Goal: Task Accomplishment & Management: Manage account settings

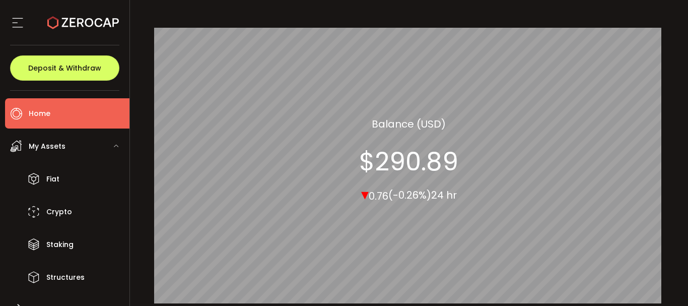
scroll to position [101, 0]
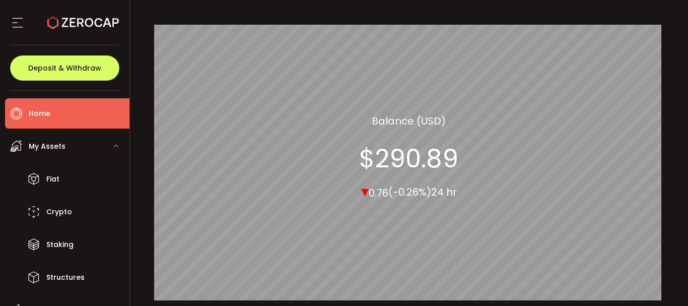
click at [66, 149] on div "My Assets" at bounding box center [67, 146] width 124 height 30
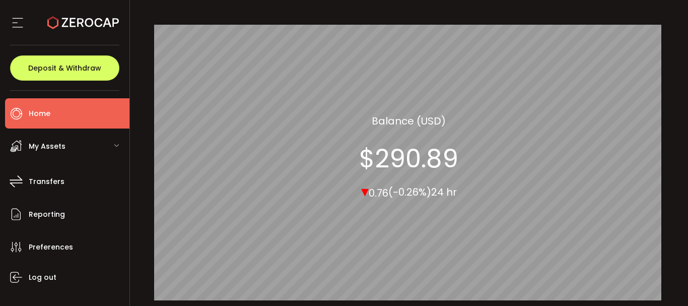
click at [49, 149] on span "My Assets" at bounding box center [47, 146] width 37 height 15
click at [45, 146] on span "My Assets" at bounding box center [47, 146] width 37 height 15
click at [116, 145] on icon at bounding box center [116, 146] width 6 height 6
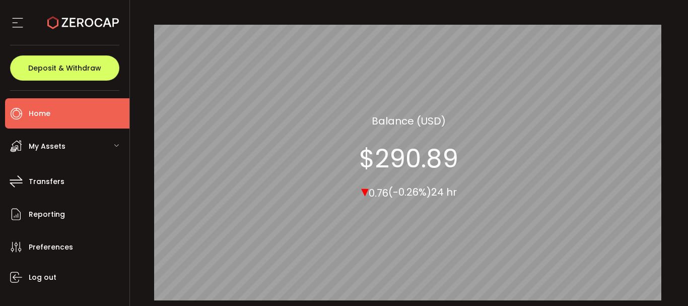
click at [116, 145] on icon at bounding box center [116, 146] width 6 height 6
click at [27, 142] on div "My Assets" at bounding box center [67, 146] width 124 height 30
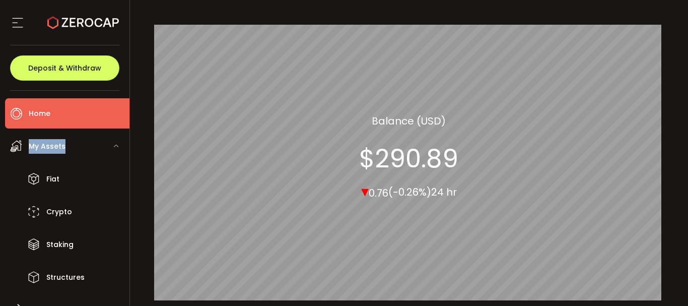
click at [27, 142] on div "My Assets" at bounding box center [67, 146] width 124 height 30
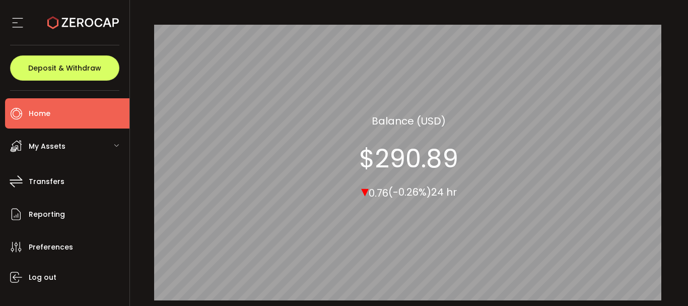
click at [21, 141] on icon at bounding box center [16, 145] width 15 height 15
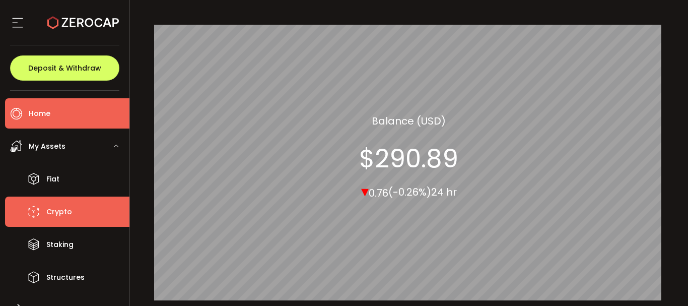
click at [55, 214] on span "Crypto" at bounding box center [59, 211] width 26 height 15
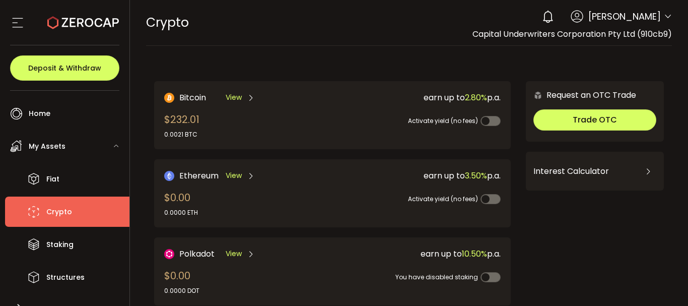
click at [195, 95] on span "Bitcoin" at bounding box center [192, 97] width 27 height 13
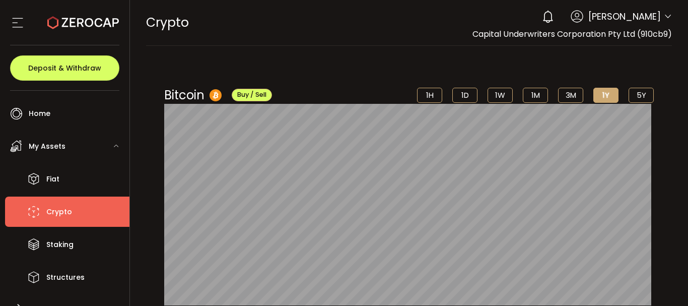
click at [632, 96] on li "5Y" at bounding box center [641, 95] width 25 height 15
click at [498, 97] on li "1W" at bounding box center [500, 95] width 25 height 15
click at [526, 96] on li "1M" at bounding box center [535, 95] width 25 height 15
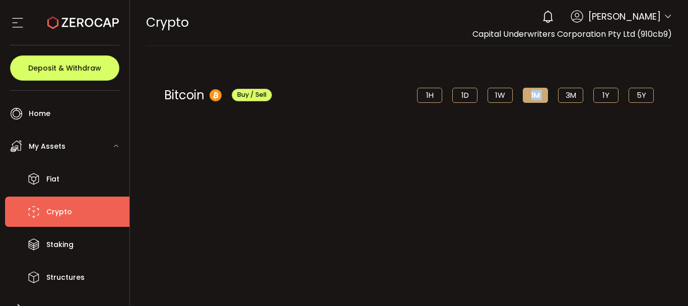
click at [526, 96] on li "1M" at bounding box center [535, 95] width 25 height 15
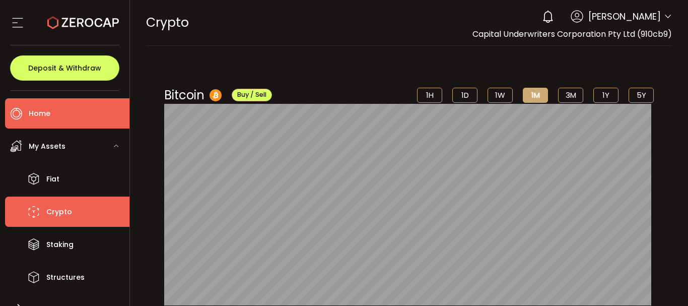
click at [41, 111] on span "Home" at bounding box center [40, 113] width 22 height 15
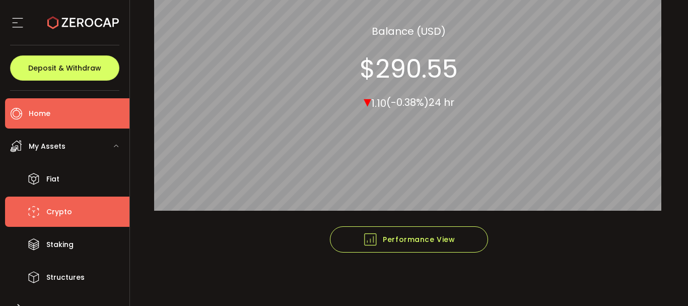
click at [46, 210] on span "Crypto" at bounding box center [59, 211] width 26 height 15
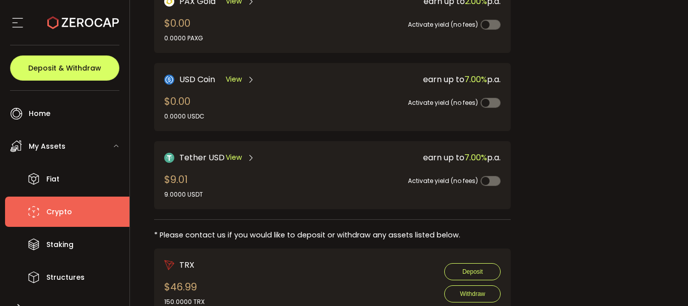
scroll to position [353, 0]
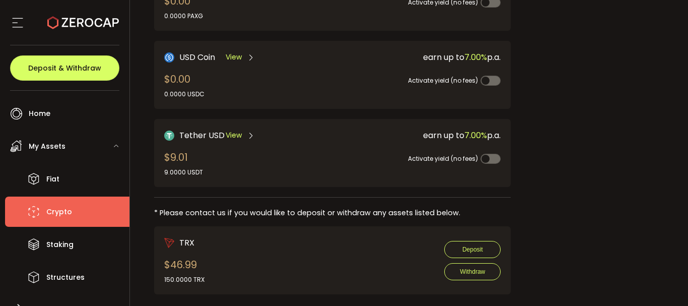
click at [236, 136] on span "View" at bounding box center [234, 135] width 16 height 11
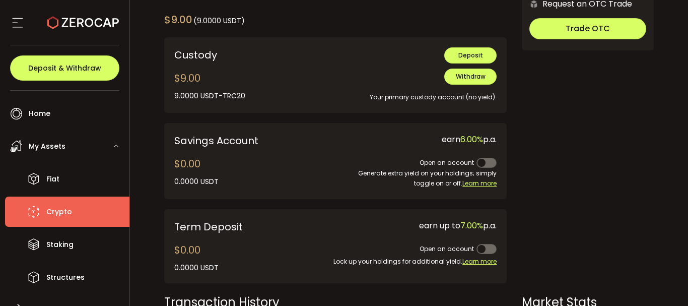
scroll to position [252, 0]
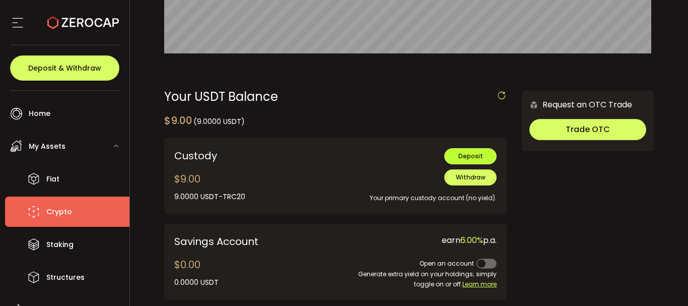
click at [466, 152] on span "Deposit" at bounding box center [470, 156] width 25 height 9
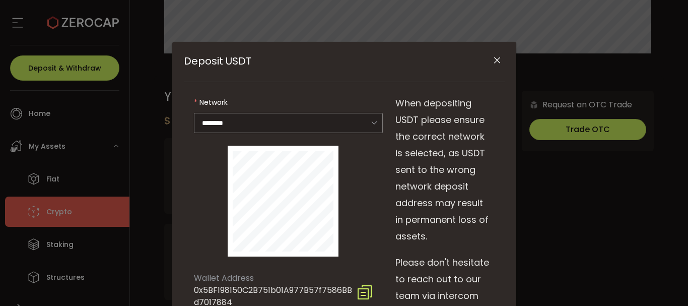
scroll to position [0, 0]
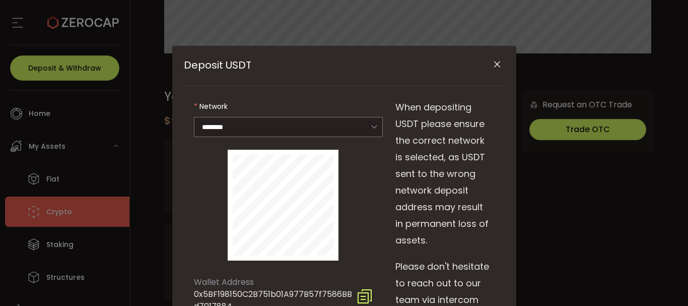
click at [492, 63] on icon "Close" at bounding box center [497, 64] width 10 height 10
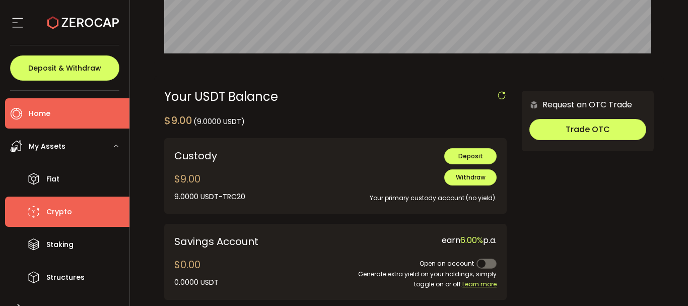
click at [32, 108] on span "Home" at bounding box center [40, 113] width 22 height 15
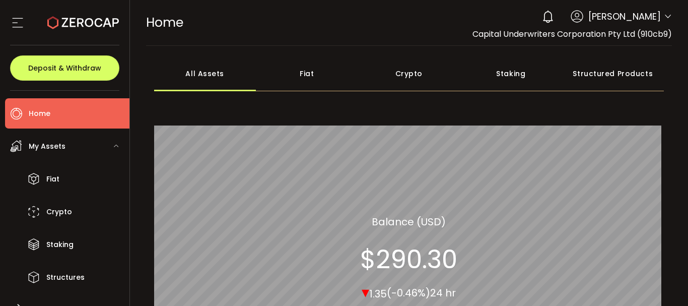
scroll to position [147, 0]
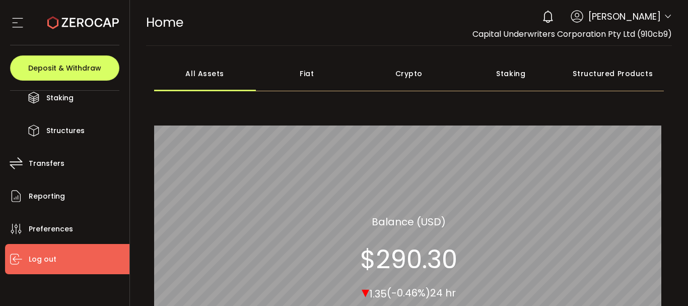
click at [42, 262] on span "Log out" at bounding box center [43, 259] width 28 height 15
